Goal: Check status: Check status

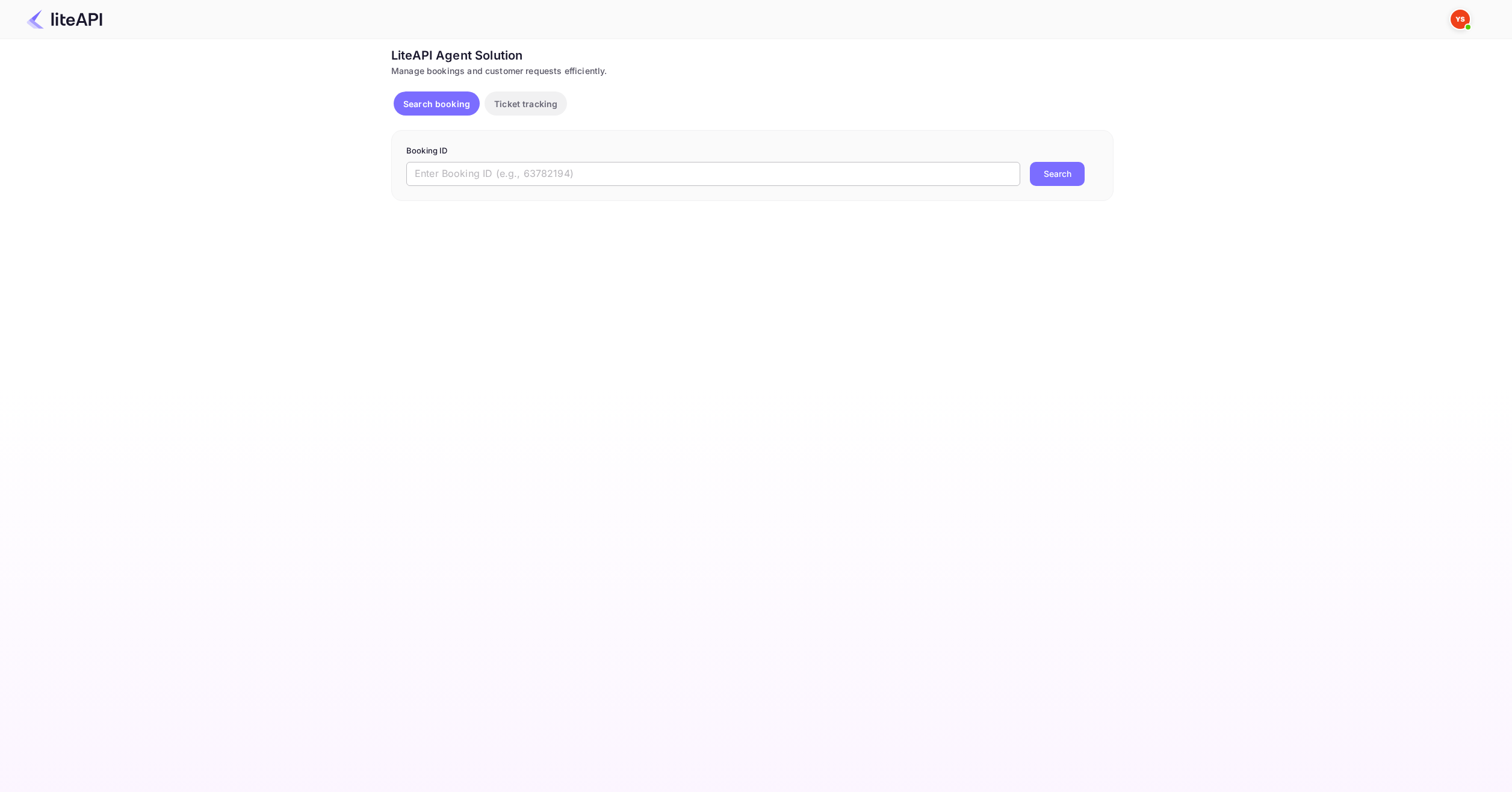
click at [594, 176] on input "text" at bounding box center [713, 174] width 614 height 24
paste input "9057377"
type input "9057377"
click at [1040, 191] on div "Booking ID 9057377 ​ Search" at bounding box center [752, 165] width 722 height 71
click at [1043, 182] on button "Search" at bounding box center [1057, 174] width 55 height 24
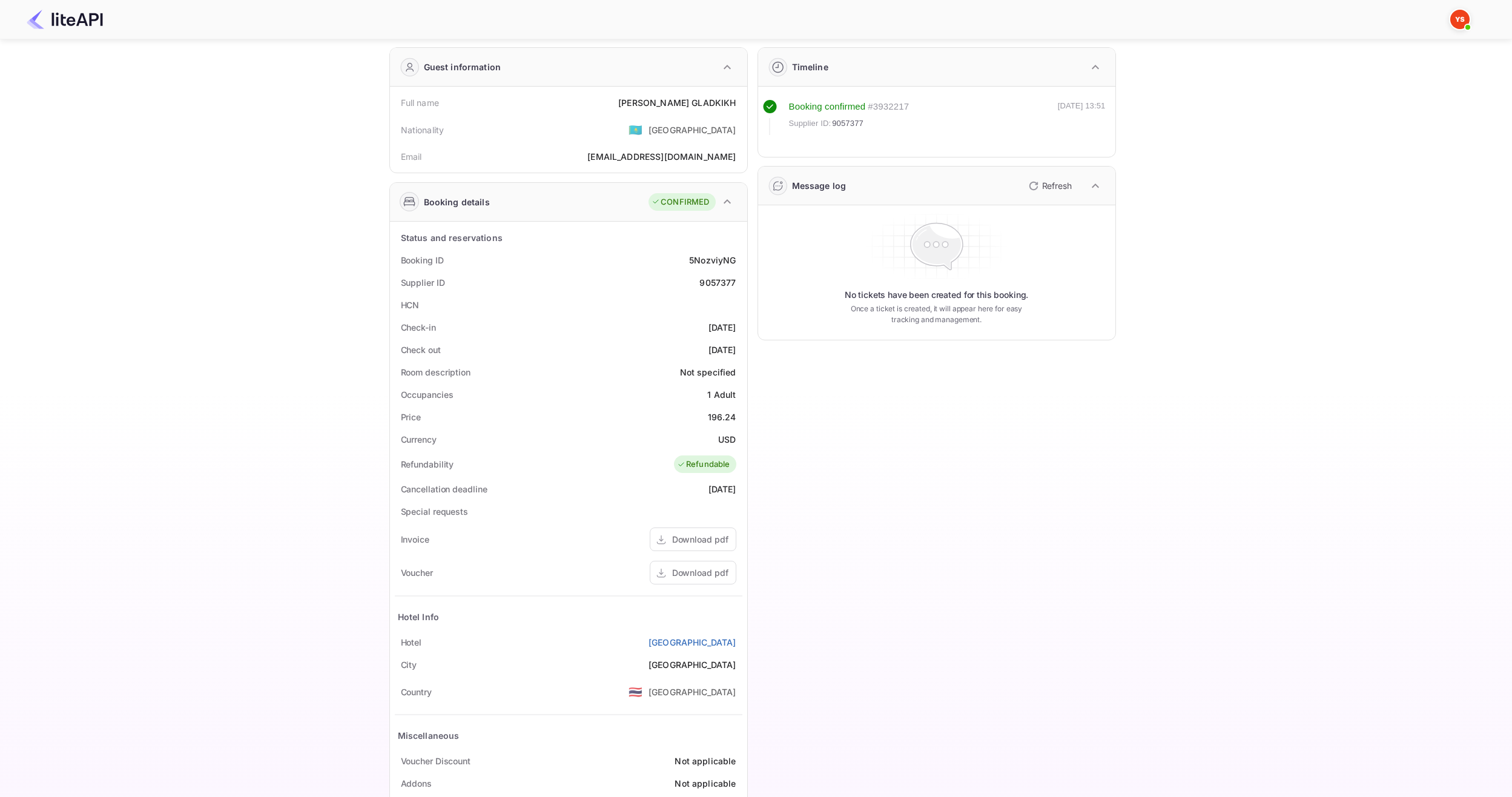
scroll to position [84, 0]
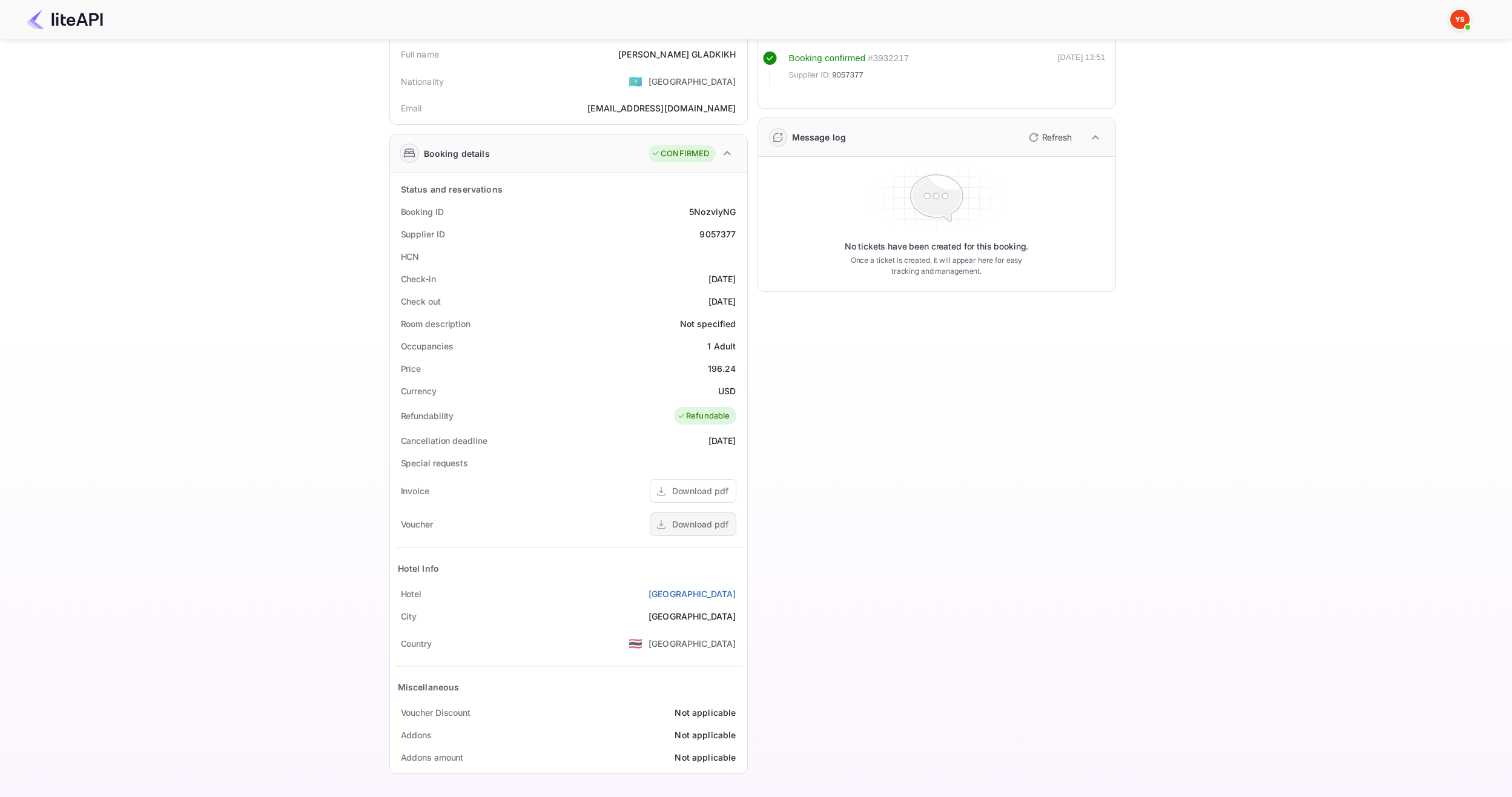
click at [708, 521] on div "Download pdf" at bounding box center [700, 524] width 56 height 13
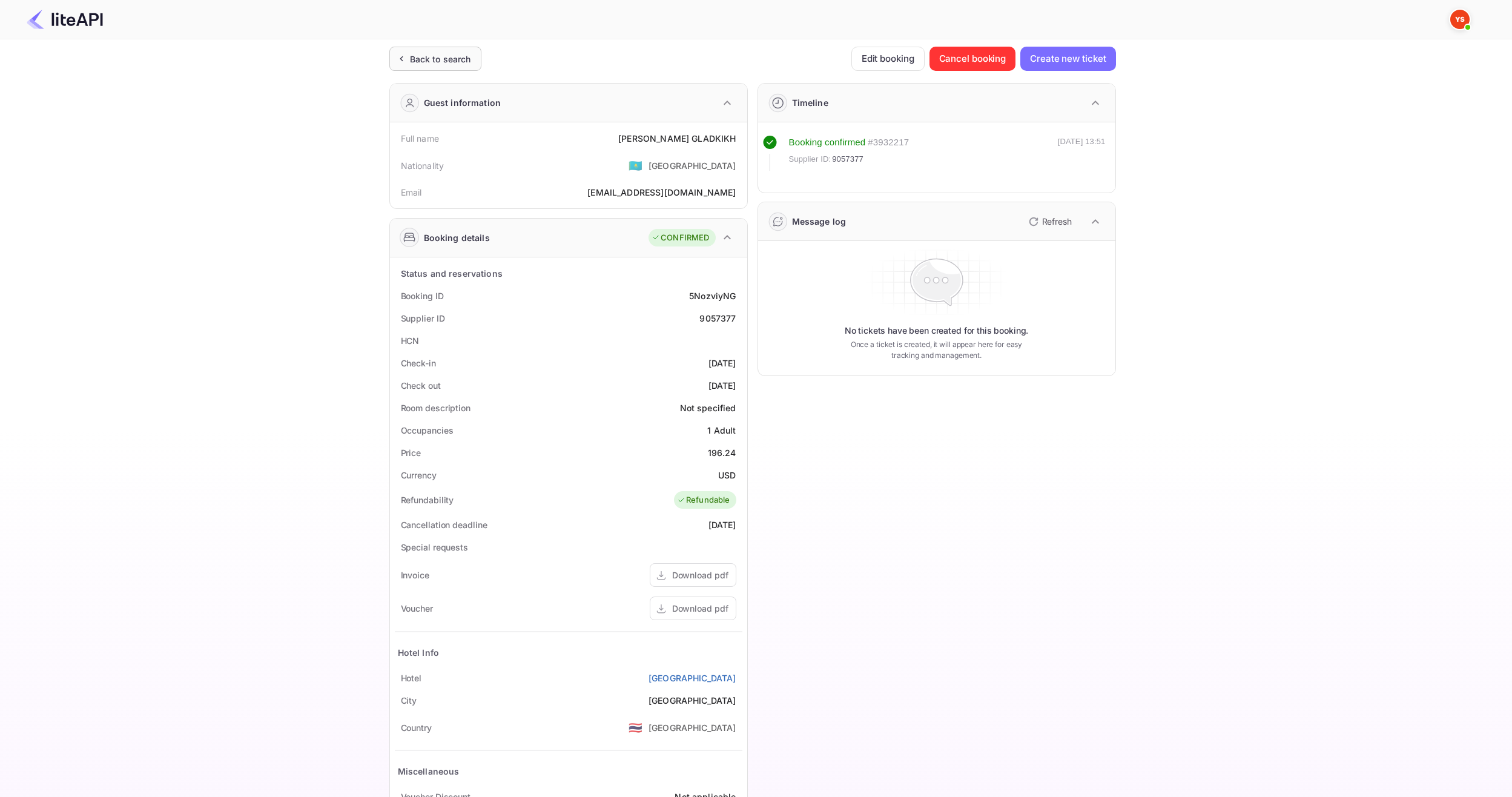
click at [432, 52] on div "Back to search" at bounding box center [435, 59] width 92 height 24
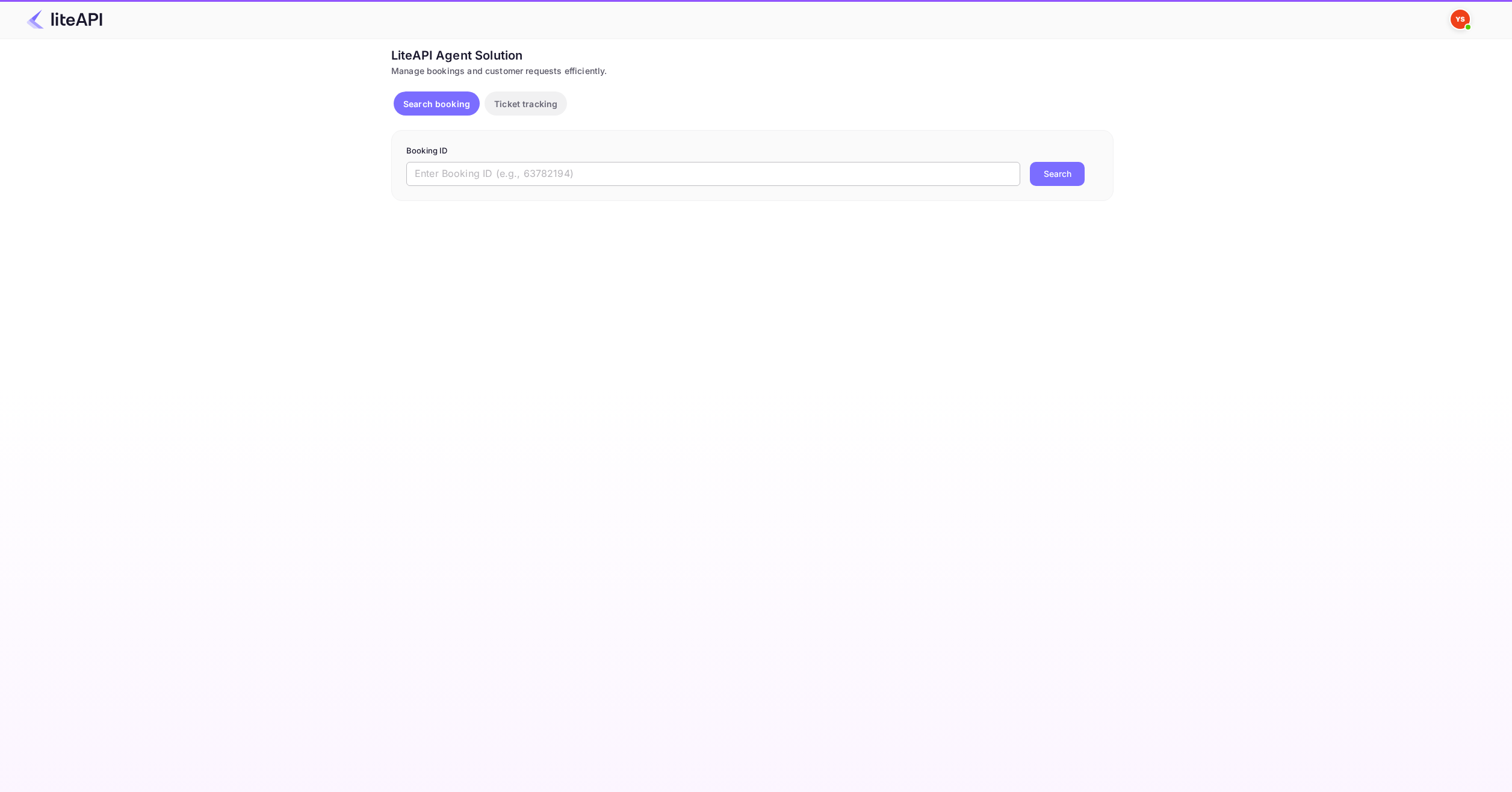
click at [513, 169] on input "text" at bounding box center [713, 174] width 614 height 24
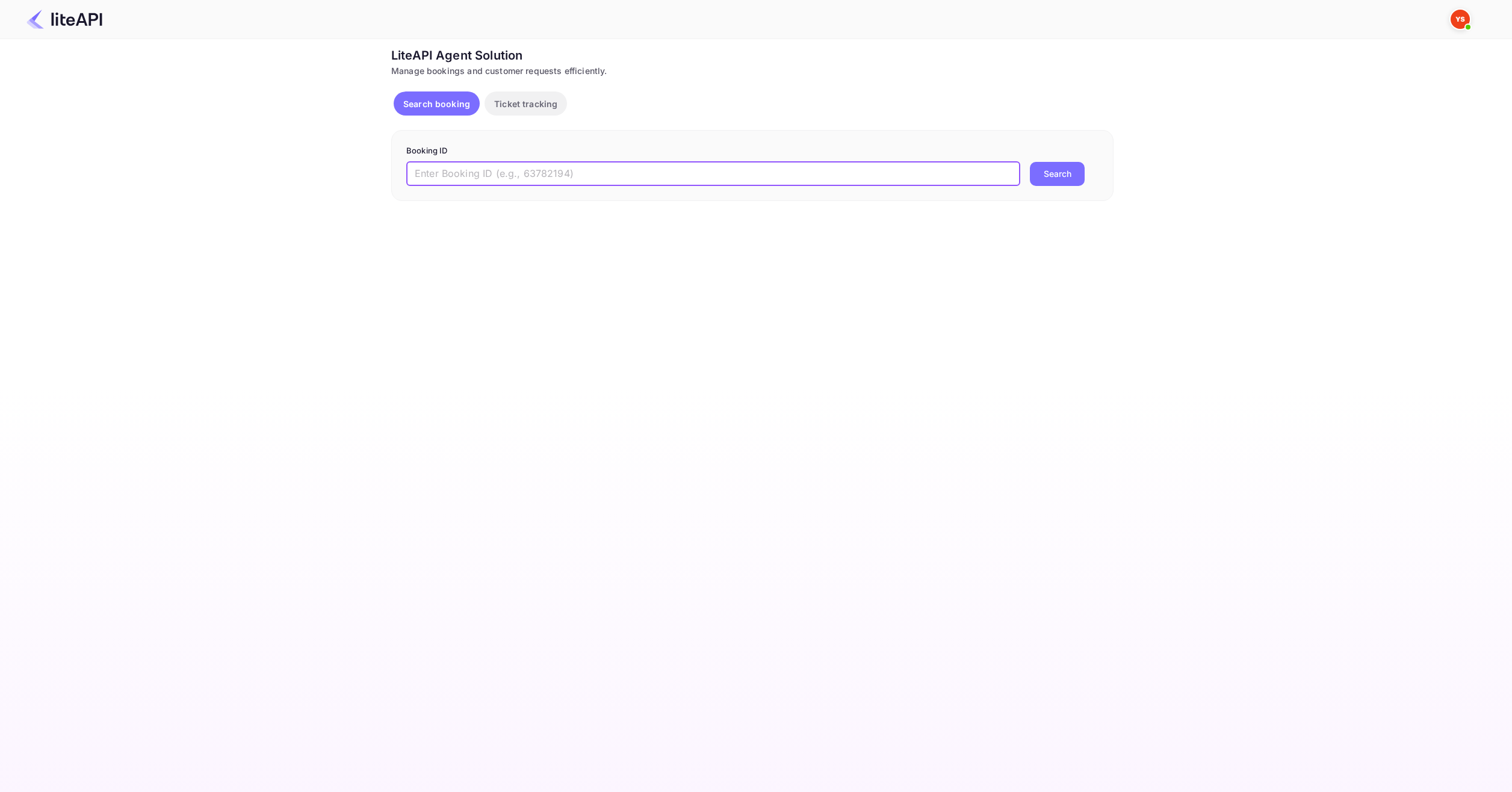
paste input "8901731"
type input "8901731"
click at [1062, 194] on div "Booking ID 8901731 ​ Search" at bounding box center [752, 165] width 722 height 71
click at [1066, 171] on button "Search" at bounding box center [1057, 174] width 55 height 24
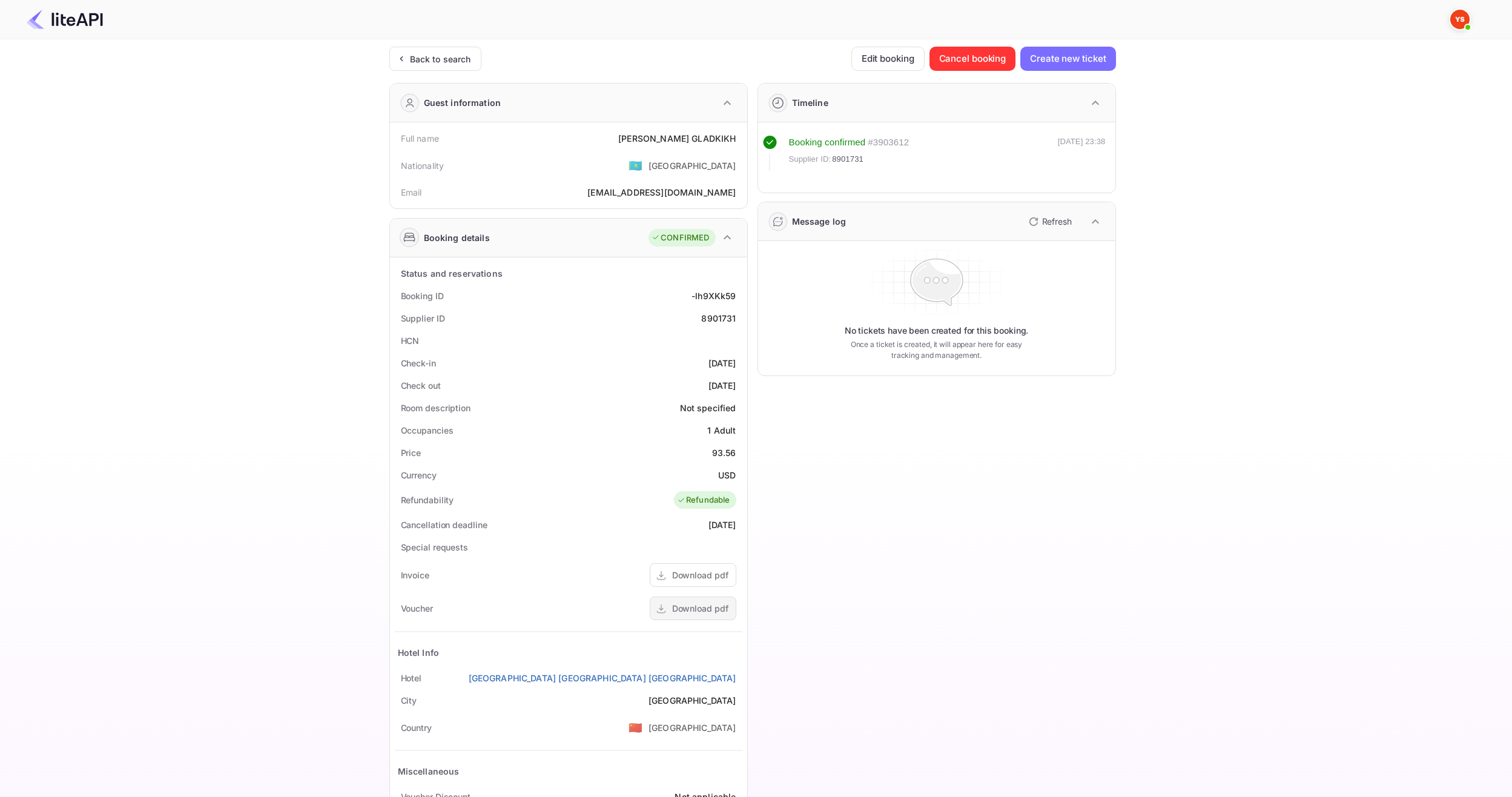
click at [689, 599] on div "Download pdf" at bounding box center [693, 608] width 86 height 23
click at [461, 53] on div "Back to search" at bounding box center [441, 59] width 61 height 13
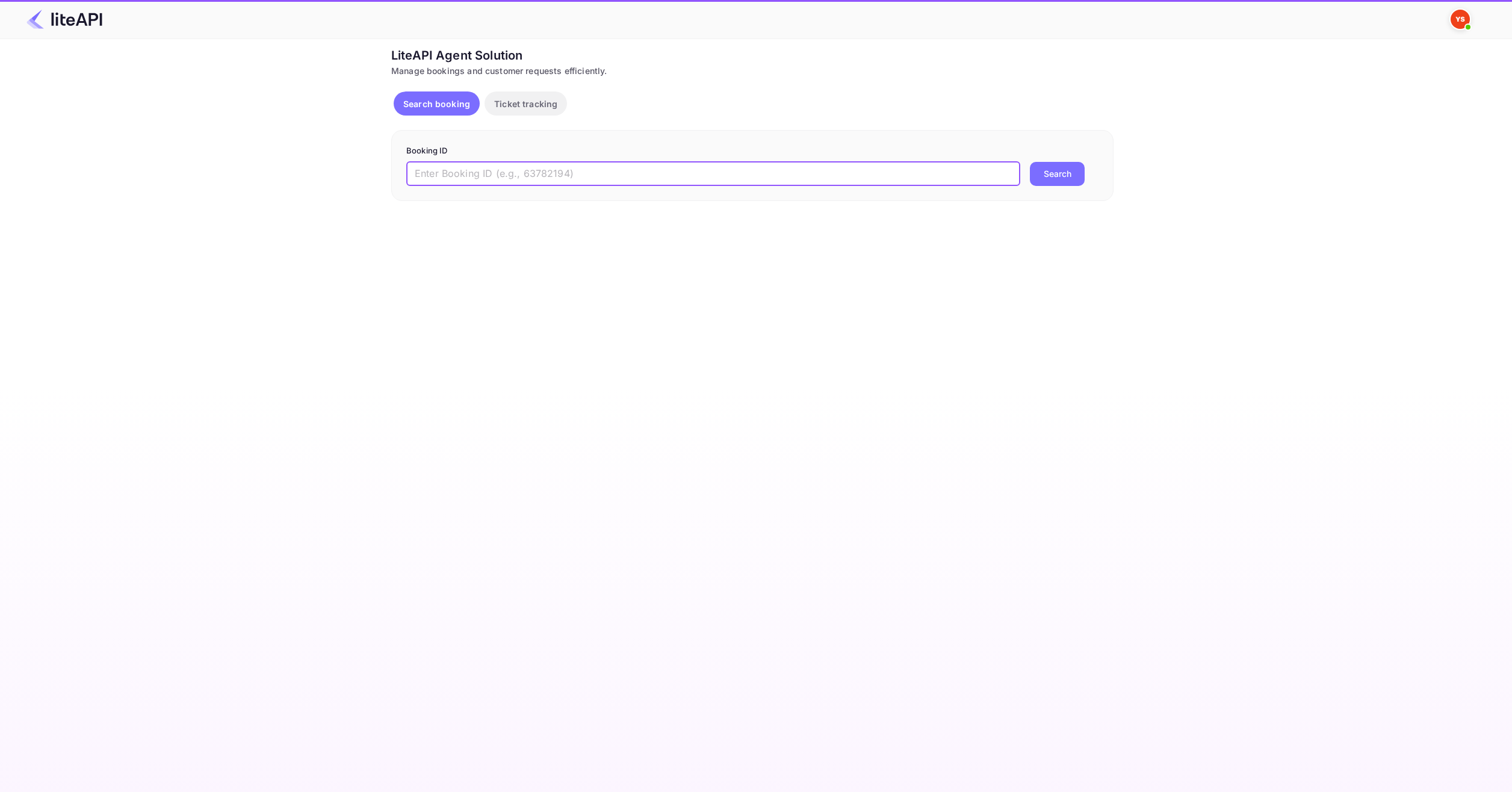
click at [599, 170] on input "text" at bounding box center [713, 174] width 614 height 24
paste input "8901383"
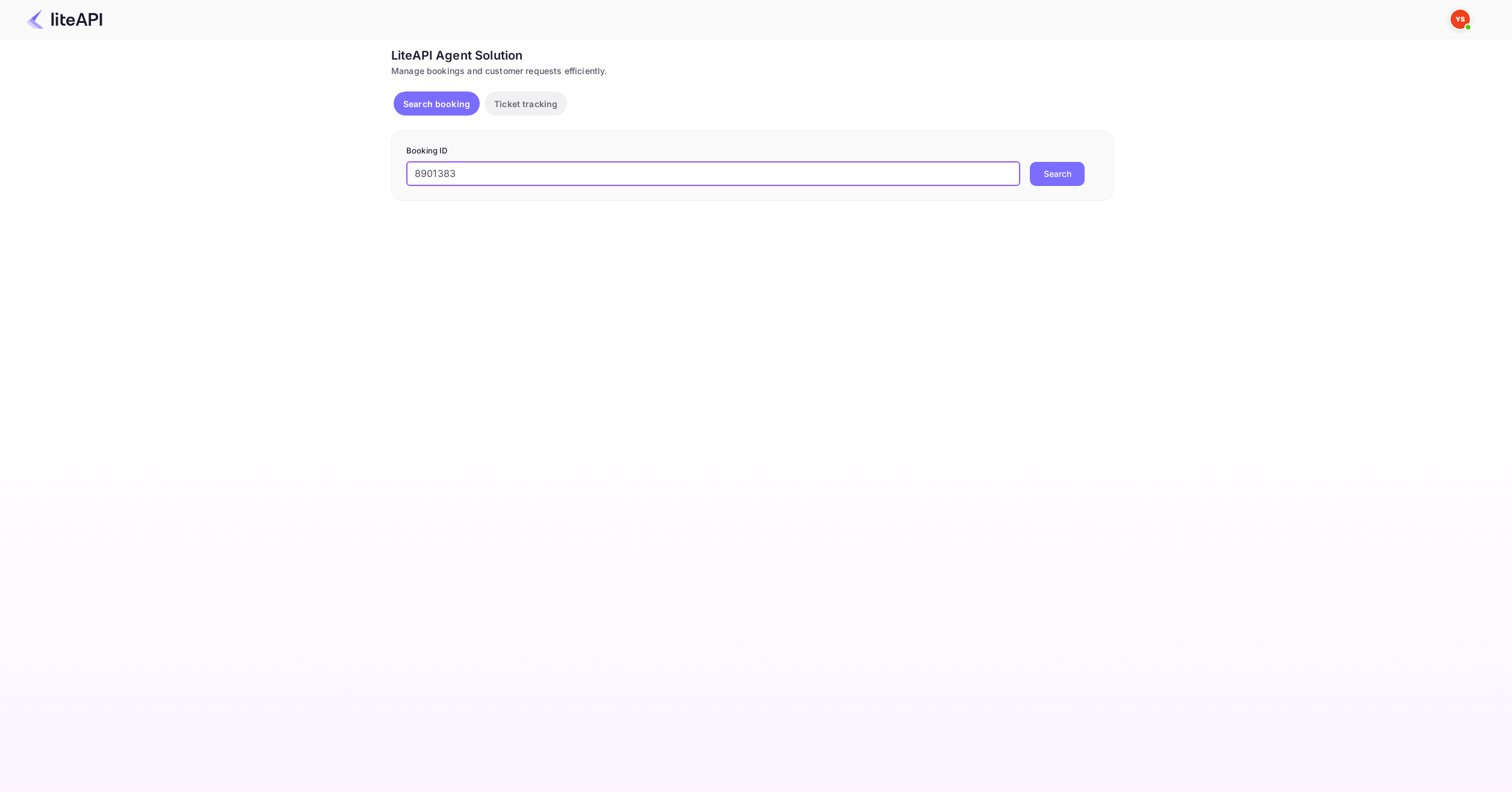
type input "8901383"
click at [1034, 174] on button "Search" at bounding box center [1057, 174] width 55 height 24
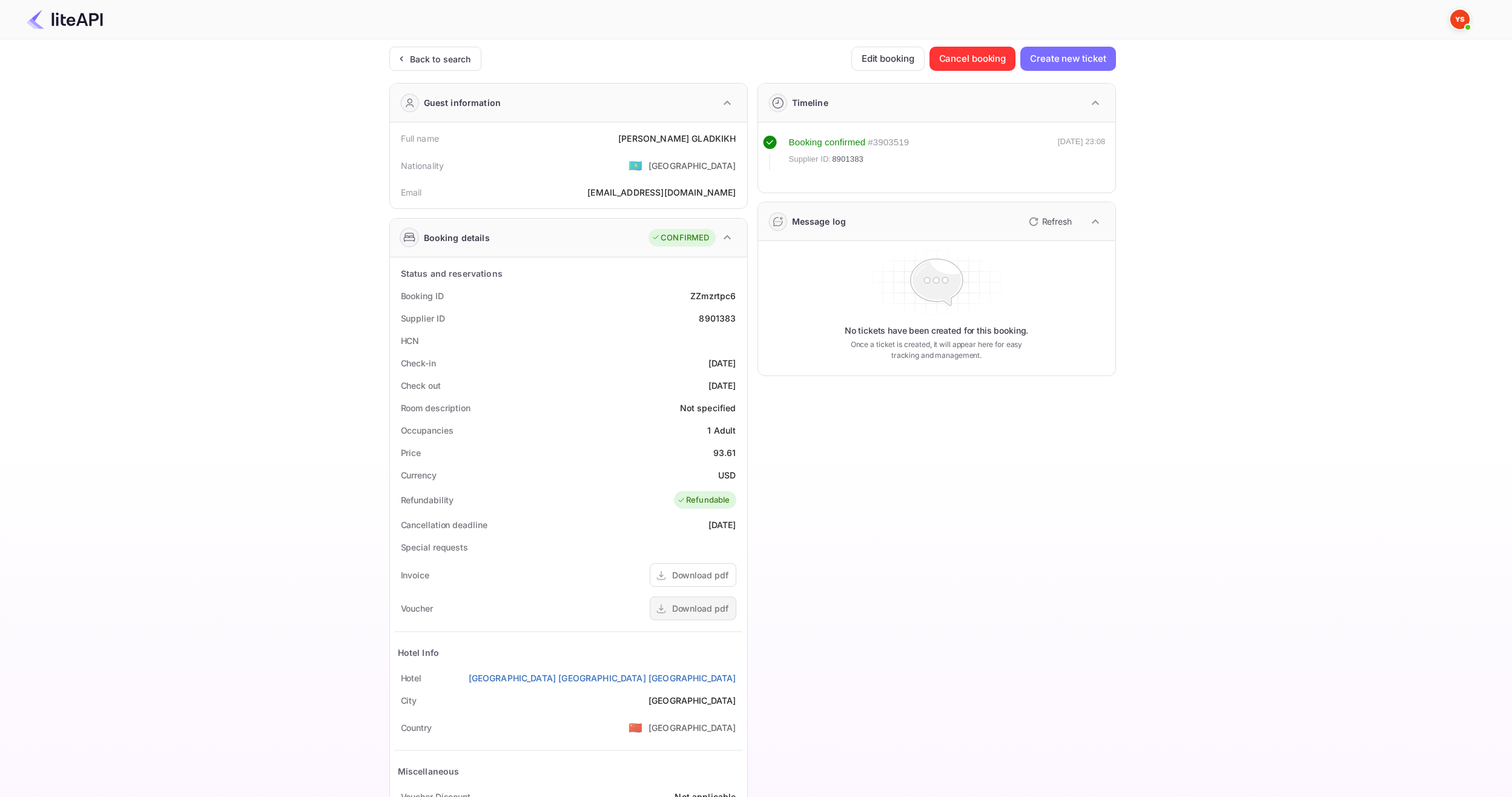
click at [703, 611] on div "Download pdf" at bounding box center [700, 609] width 56 height 13
click at [410, 51] on div "Back to search" at bounding box center [435, 59] width 92 height 24
